Goal: Communication & Community: Ask a question

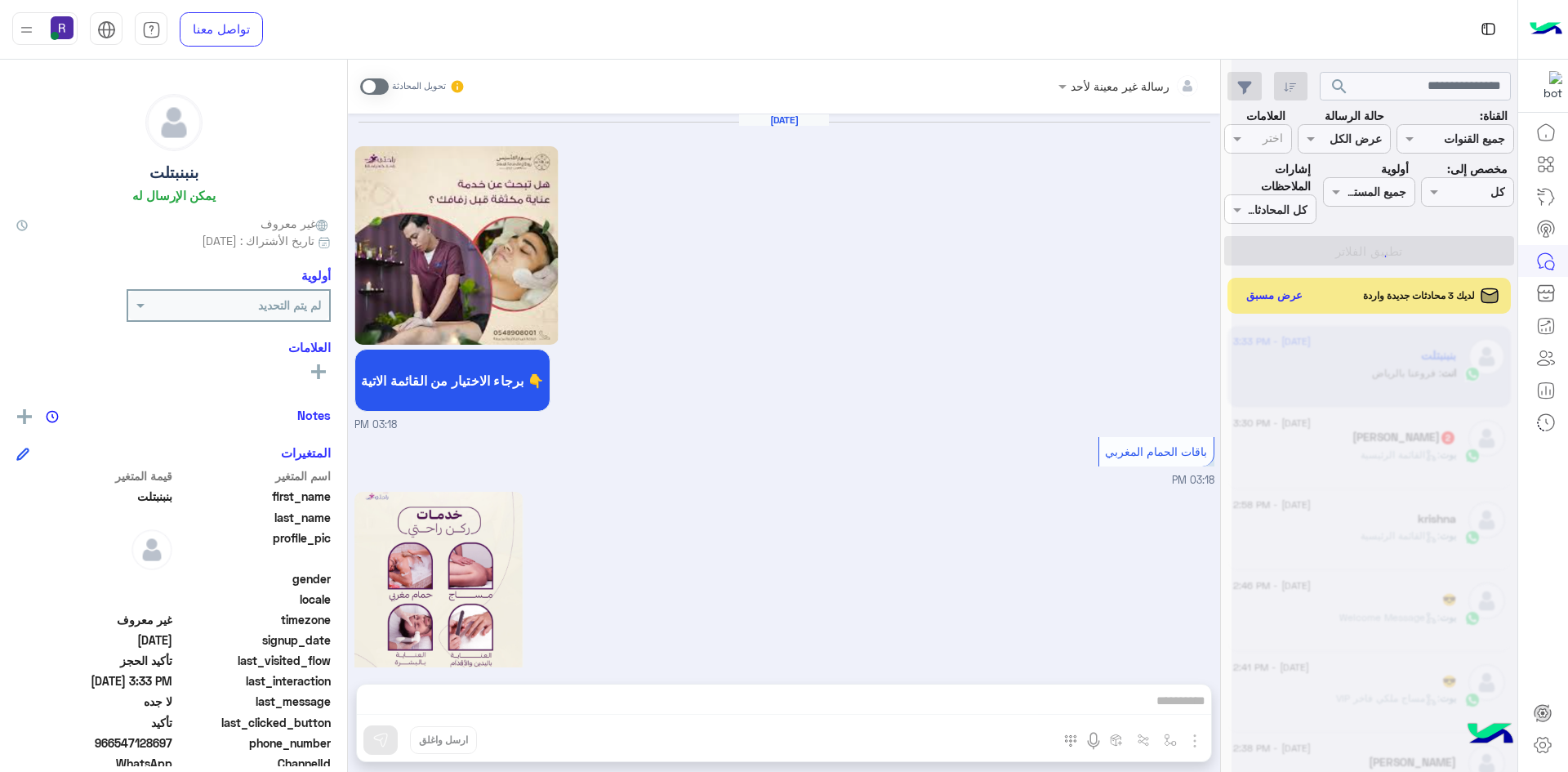
scroll to position [1295, 0]
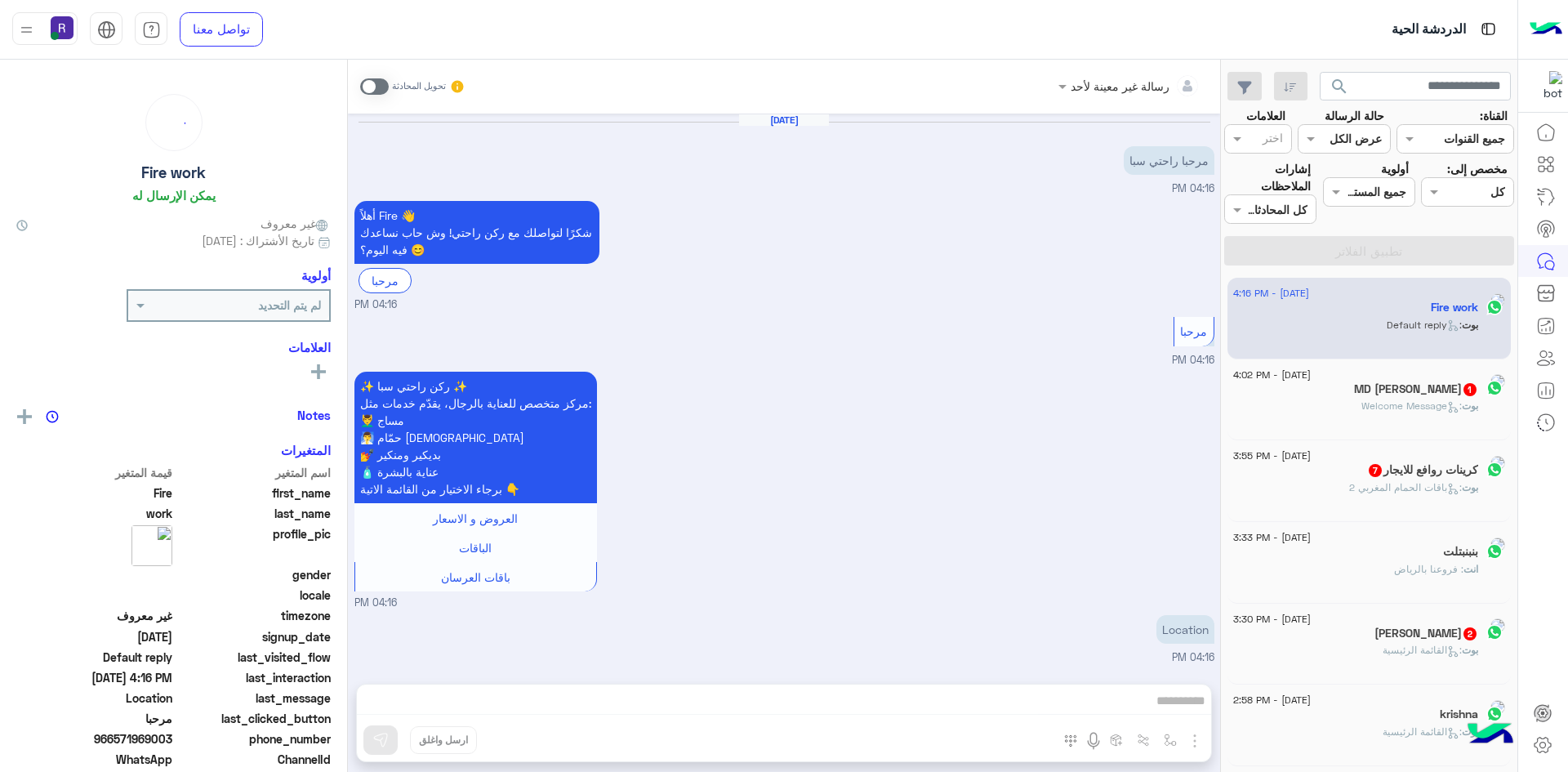
scroll to position [114, 0]
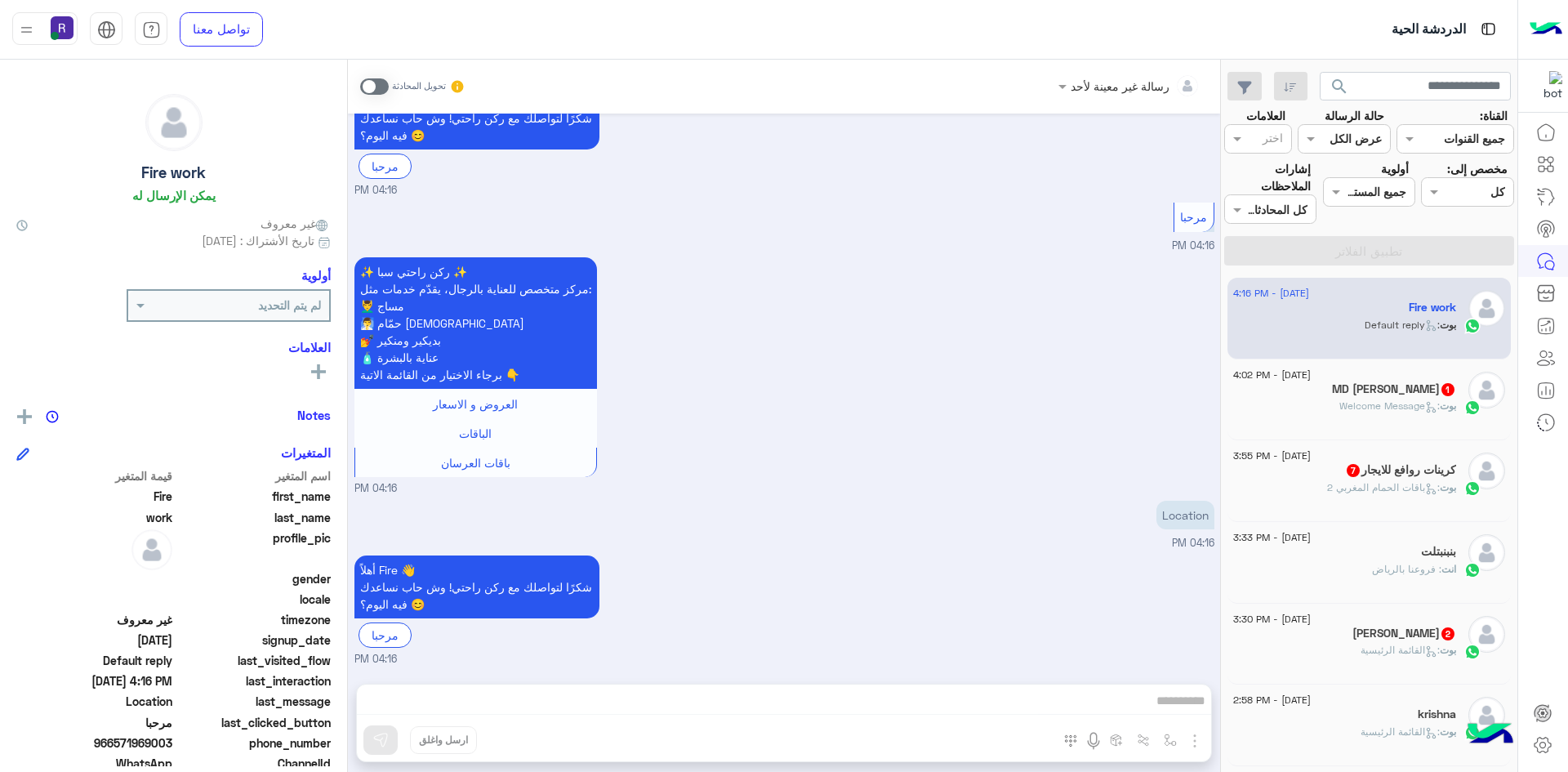
click at [1369, 407] on span ": Welcome Message" at bounding box center [1390, 405] width 100 height 12
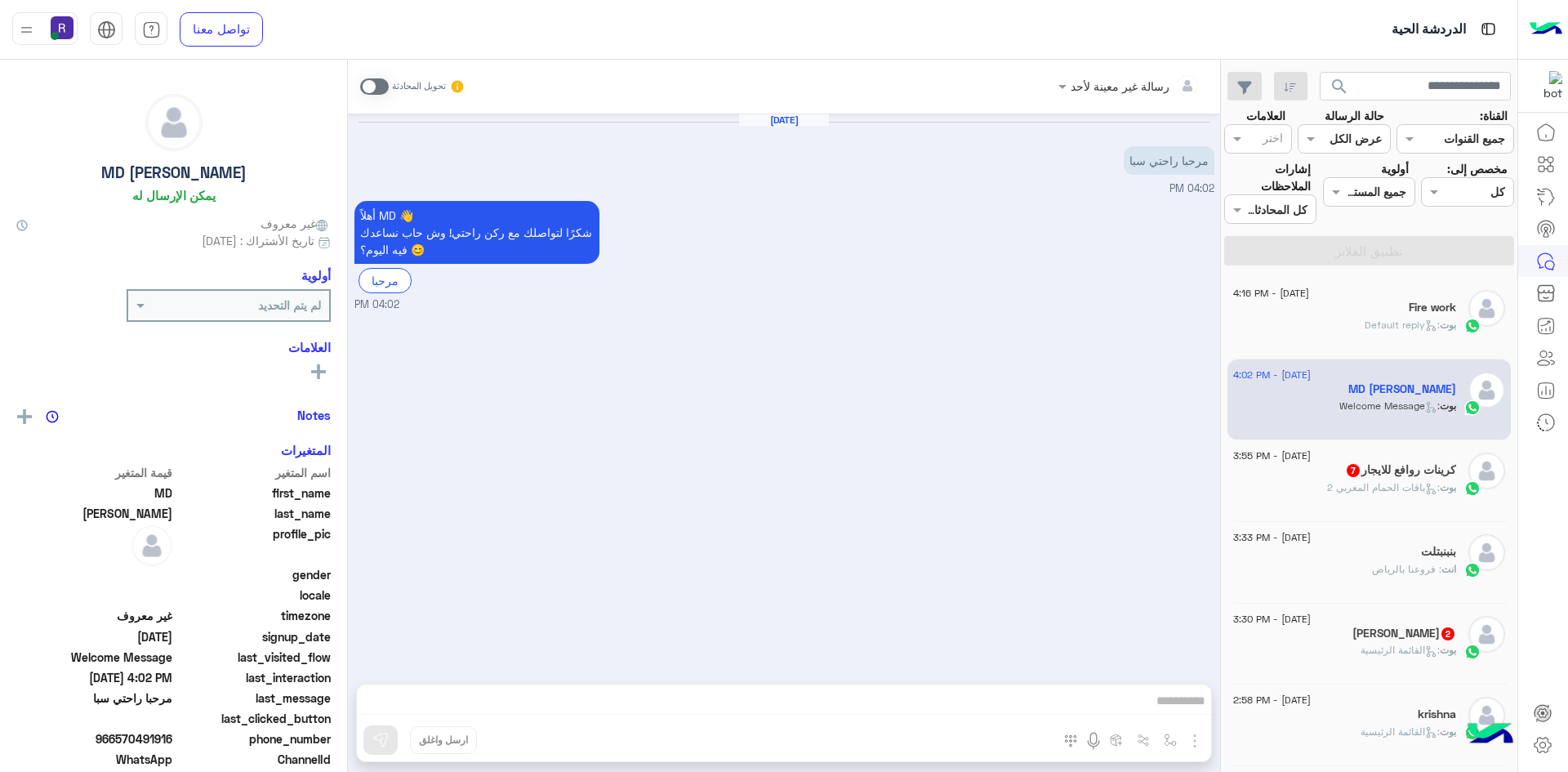
click at [1358, 483] on span ": باقات الحمام المغربي 2" at bounding box center [1383, 486] width 113 height 12
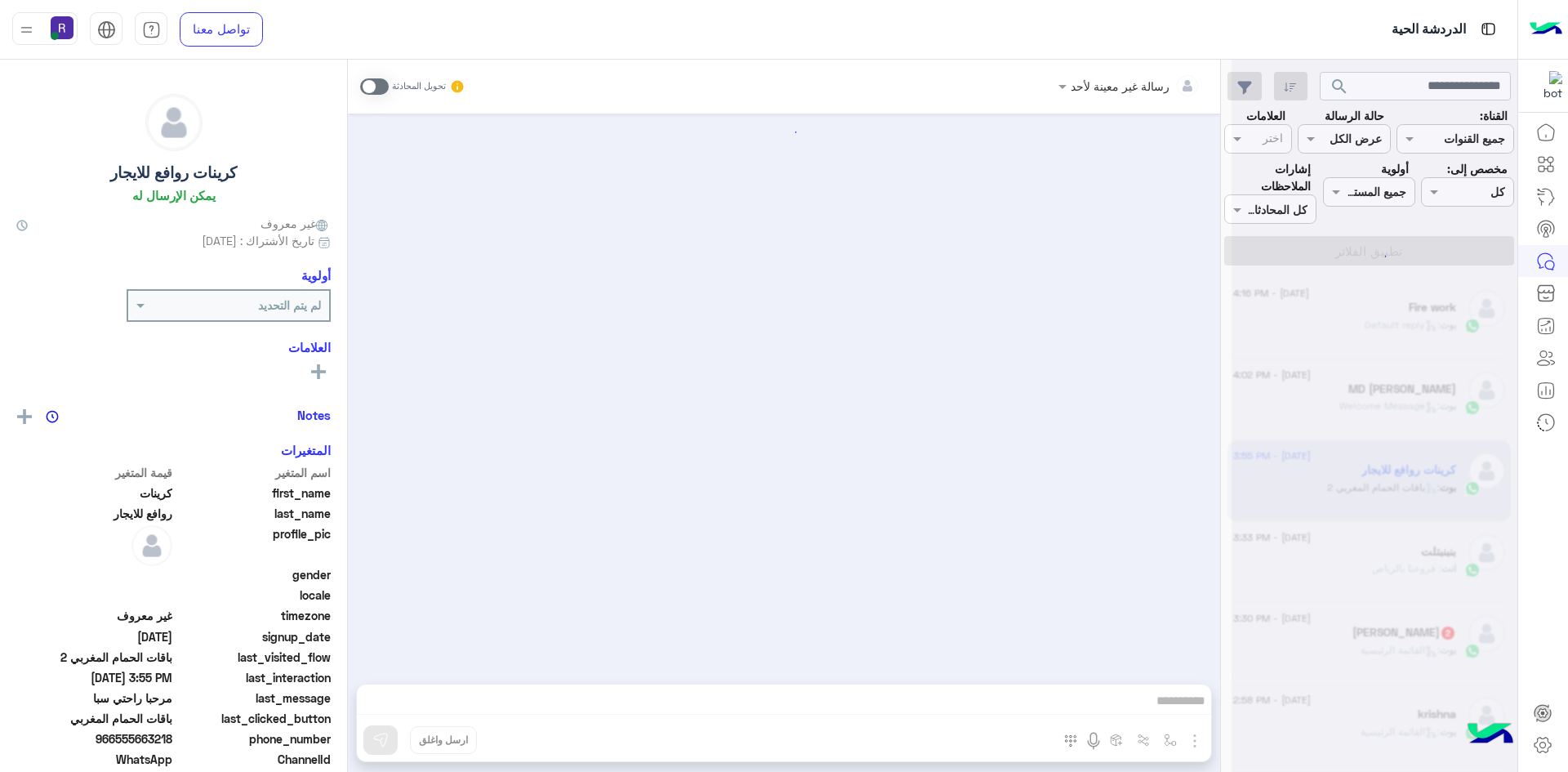
scroll to position [1531, 0]
